Goal: Task Accomplishment & Management: Manage account settings

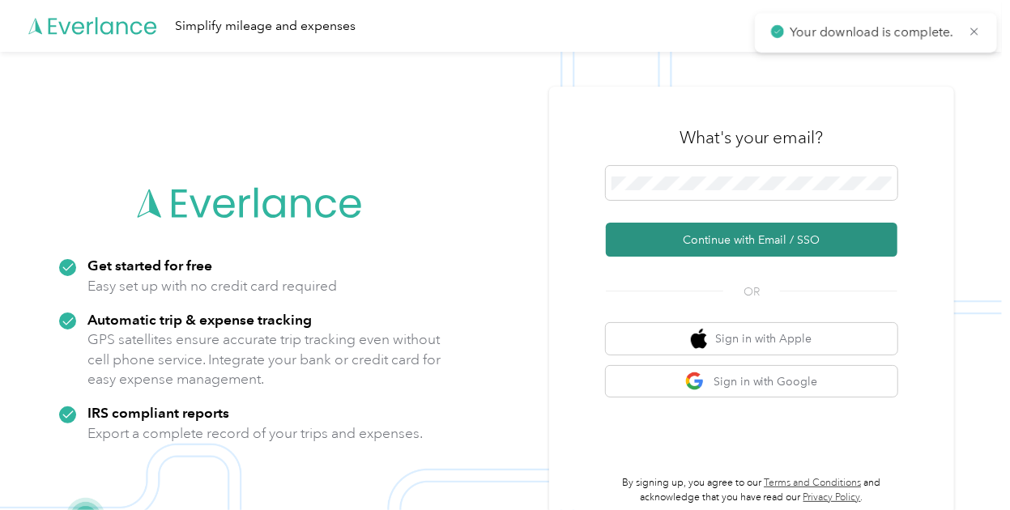
click at [732, 245] on button "Continue with Email / SSO" at bounding box center [752, 240] width 292 height 34
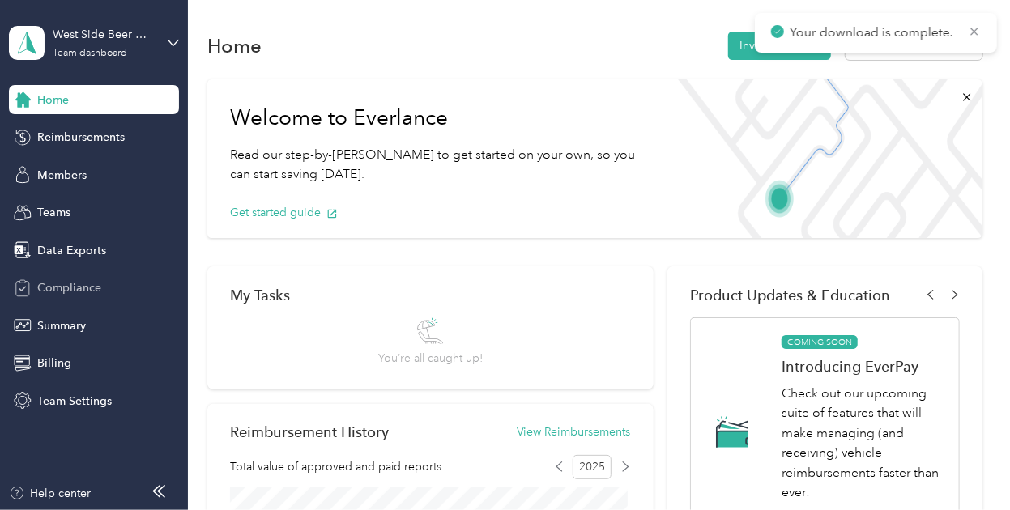
click at [86, 289] on span "Compliance" at bounding box center [69, 287] width 64 height 17
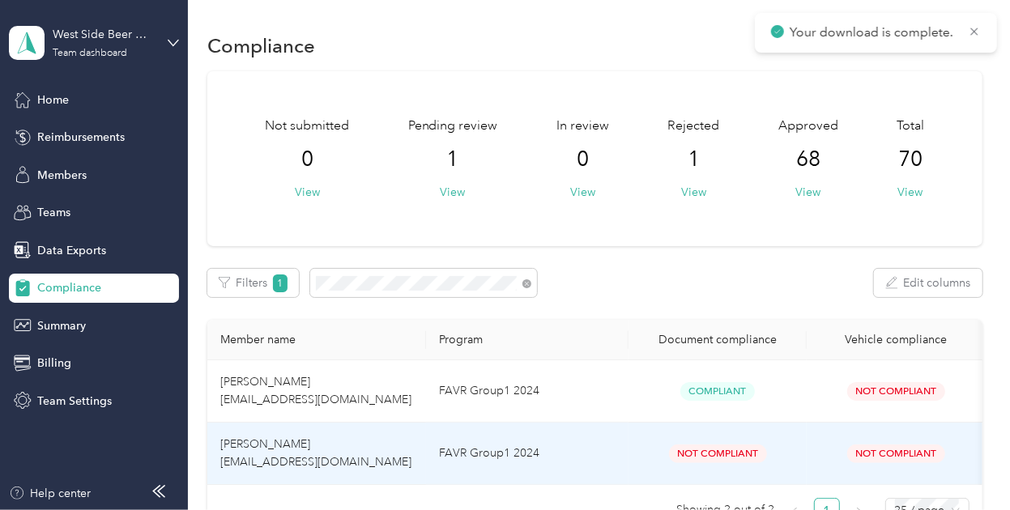
click at [407, 440] on td "[PERSON_NAME] [EMAIL_ADDRESS][DOMAIN_NAME]" at bounding box center [316, 454] width 219 height 62
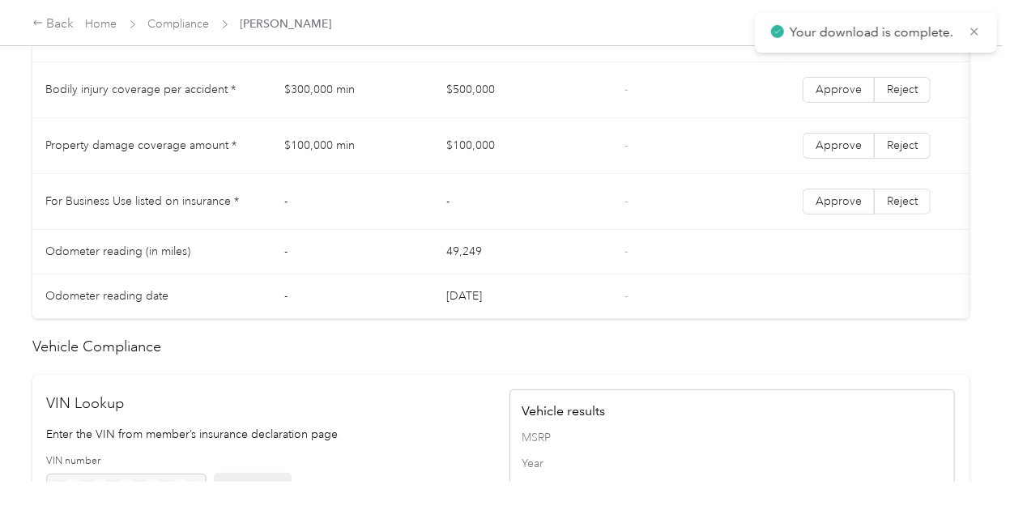
scroll to position [990, 0]
click at [162, 26] on link "Compliance" at bounding box center [179, 24] width 62 height 14
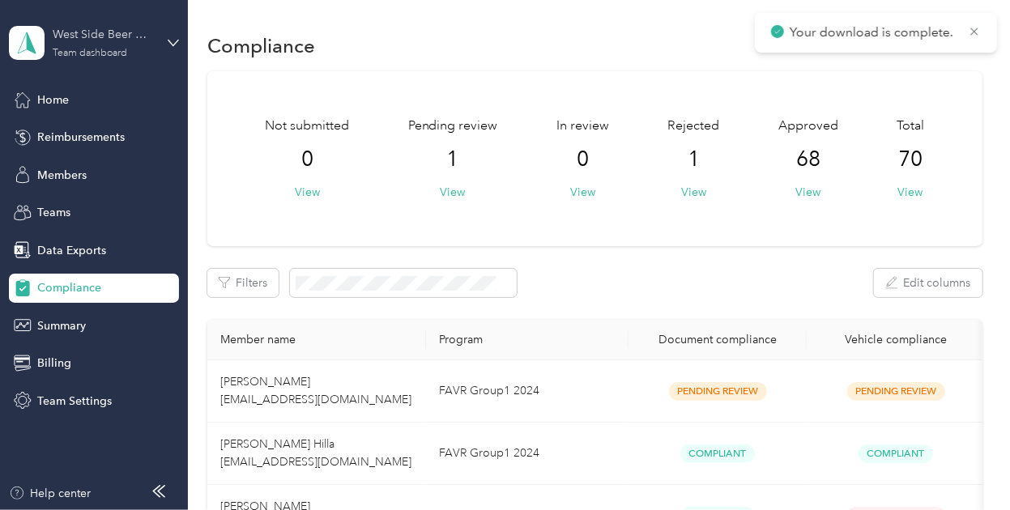
click at [104, 42] on div "West Side Beer Distributing" at bounding box center [103, 34] width 101 height 17
click at [105, 195] on div "Log out" at bounding box center [179, 201] width 318 height 28
